Goal: Information Seeking & Learning: Find contact information

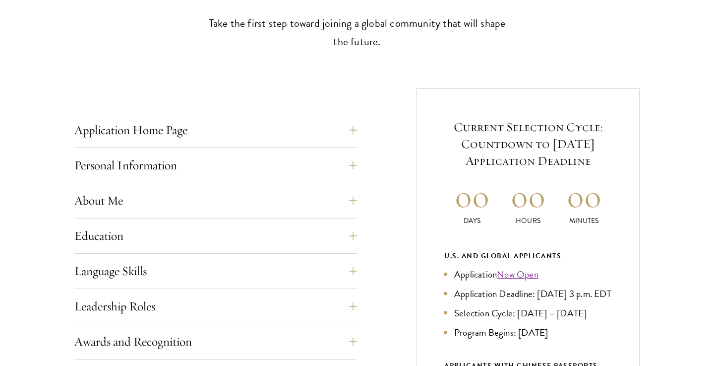
scroll to position [320, 0]
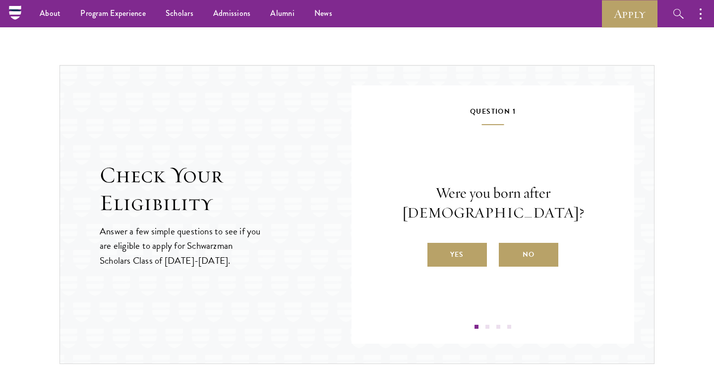
scroll to position [975, 0]
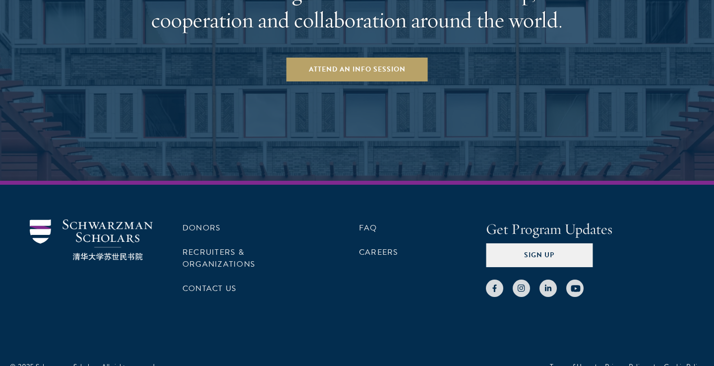
scroll to position [1622, 0]
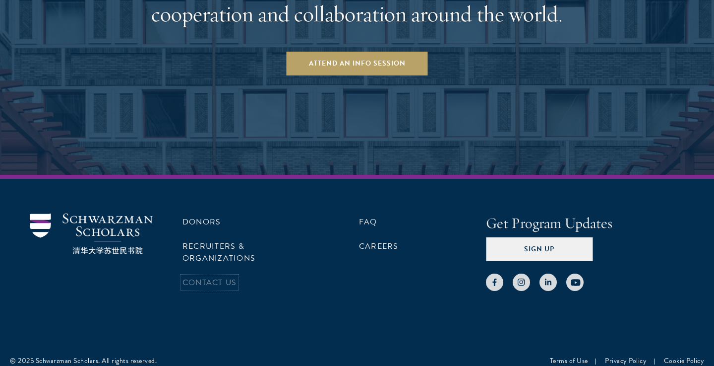
click at [236, 277] on link "Contact Us" at bounding box center [210, 282] width 54 height 12
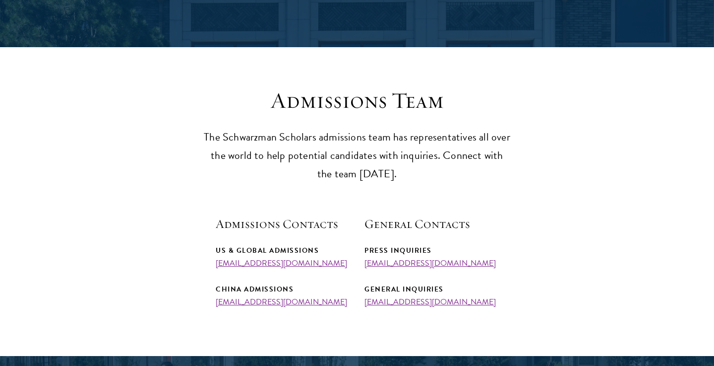
scroll to position [210, 0]
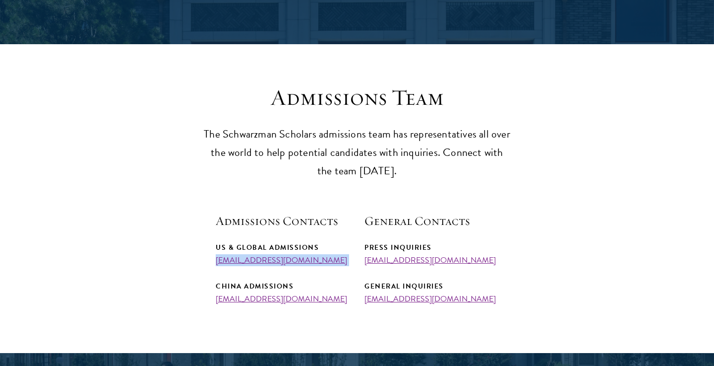
drag, startPoint x: 213, startPoint y: 264, endPoint x: 351, endPoint y: 273, distance: 138.2
click at [351, 273] on section "Admissions Team The Schwarzman Scholars admissions team has representatives all…" at bounding box center [357, 193] width 714 height 219
copy div "[EMAIL_ADDRESS][DOMAIN_NAME]"
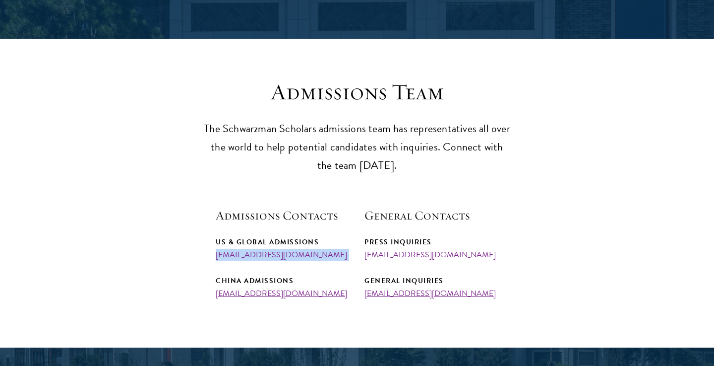
scroll to position [217, 0]
